Goal: Task Accomplishment & Management: Manage account settings

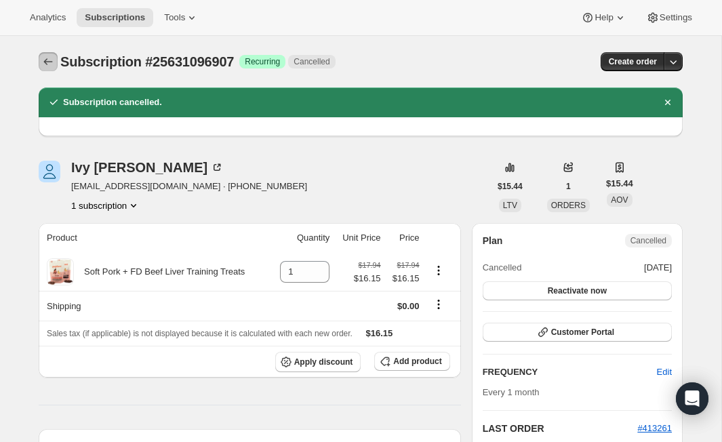
click at [49, 58] on icon "Subscriptions" at bounding box center [48, 62] width 14 height 14
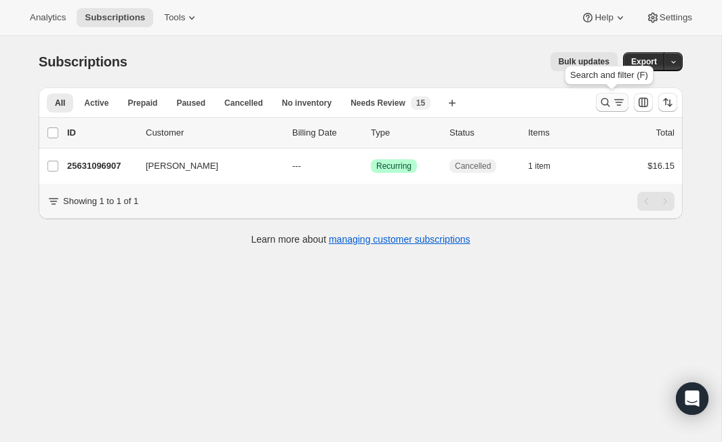
click at [606, 109] on button "Search and filter results" at bounding box center [612, 102] width 33 height 19
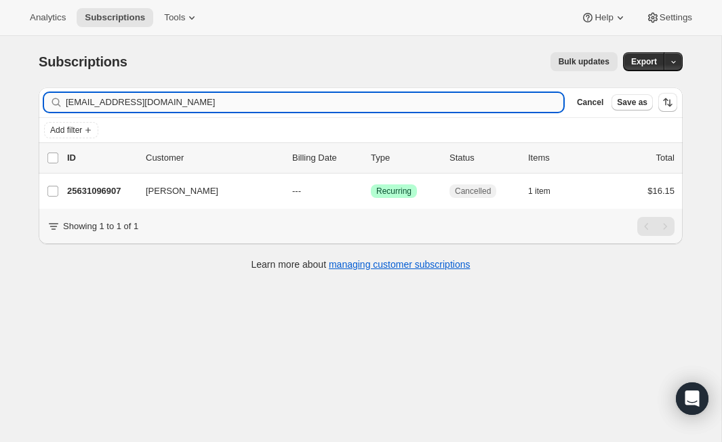
click at [232, 105] on input "[EMAIL_ADDRESS][DOMAIN_NAME]" at bounding box center [314, 102] width 497 height 19
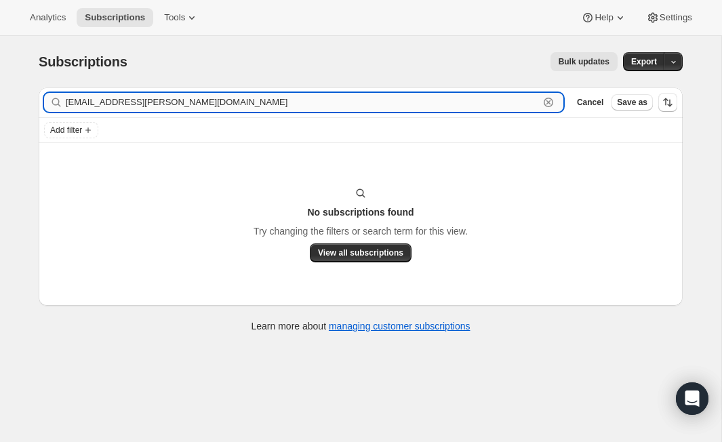
click at [140, 102] on input "[EMAIL_ADDRESS][PERSON_NAME][DOMAIN_NAME]" at bounding box center [302, 102] width 473 height 19
paste input "[PERSON_NAME]"
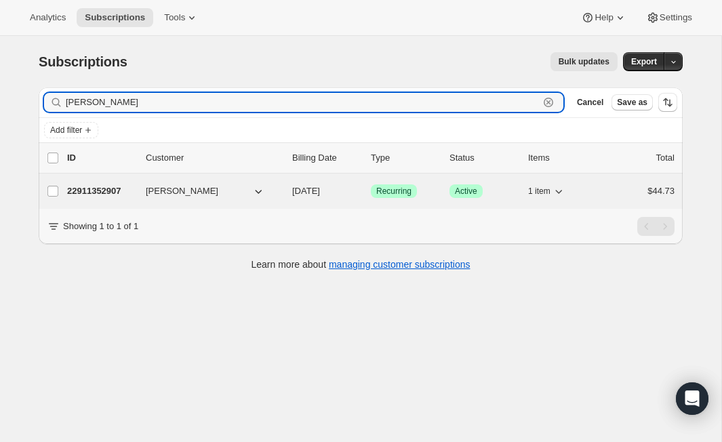
type input "[PERSON_NAME]"
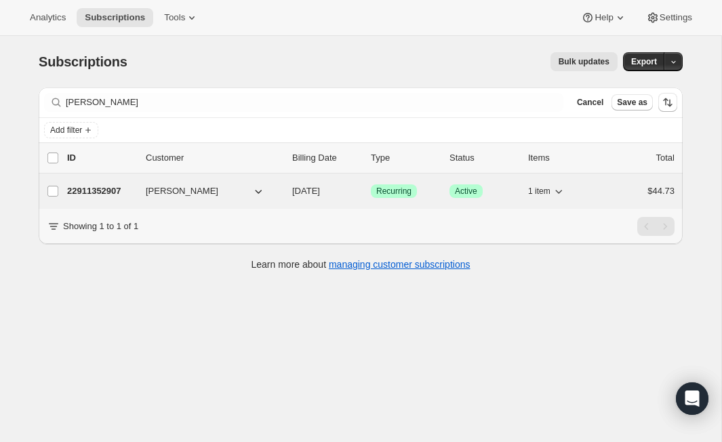
click at [112, 188] on p "22911352907" at bounding box center [101, 191] width 68 height 14
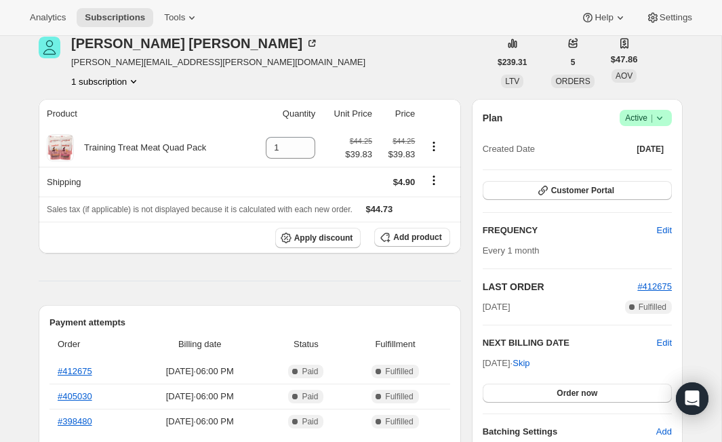
scroll to position [64, 0]
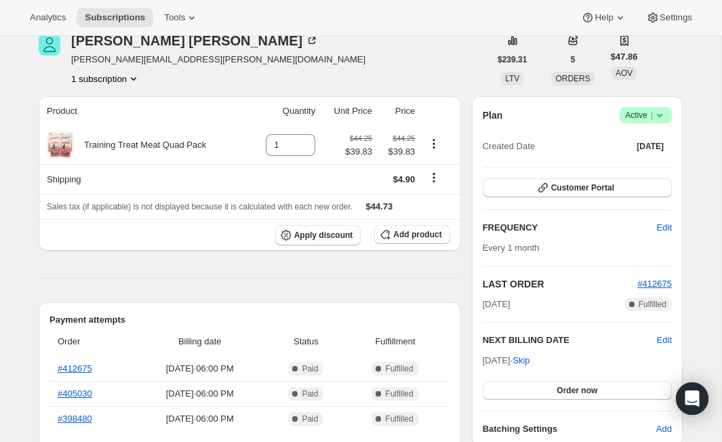
click at [660, 119] on icon at bounding box center [660, 115] width 14 height 14
click at [648, 170] on span "Cancel subscription" at bounding box center [640, 166] width 77 height 14
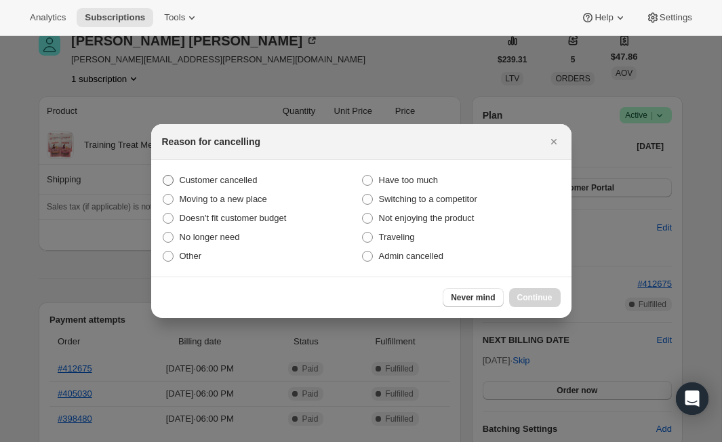
click at [253, 181] on span "Customer cancelled" at bounding box center [219, 180] width 78 height 10
click at [163, 175] on input "Customer cancelled" at bounding box center [163, 175] width 1 height 1
radio input "true"
click at [538, 291] on button "Continue" at bounding box center [534, 297] width 51 height 19
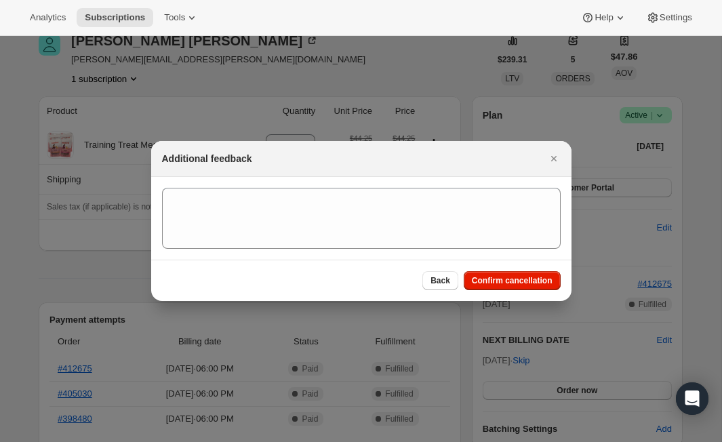
click at [528, 269] on div "Back Confirm cancellation" at bounding box center [361, 280] width 420 height 41
click at [529, 273] on button "Confirm cancellation" at bounding box center [511, 280] width 97 height 19
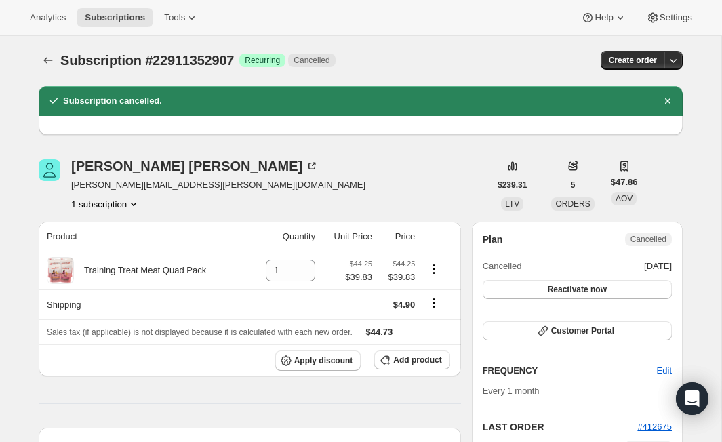
scroll to position [0, 0]
